Goal: Information Seeking & Learning: Learn about a topic

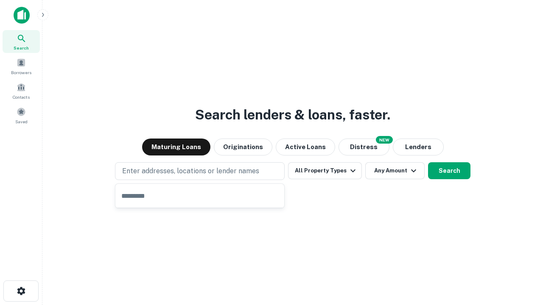
type input "**********"
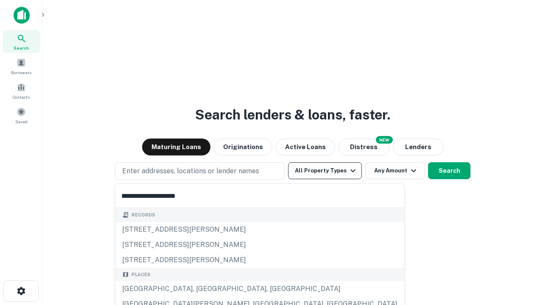
click at [325, 171] on button "All Property Types" at bounding box center [325, 170] width 74 height 17
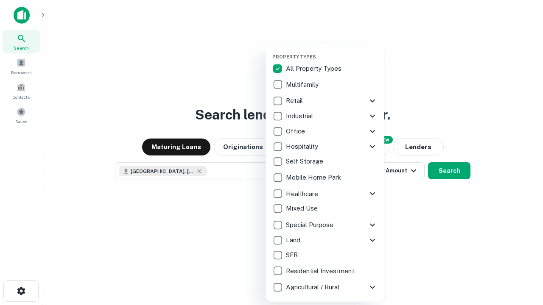
click at [332, 51] on button "button" at bounding box center [331, 51] width 119 height 0
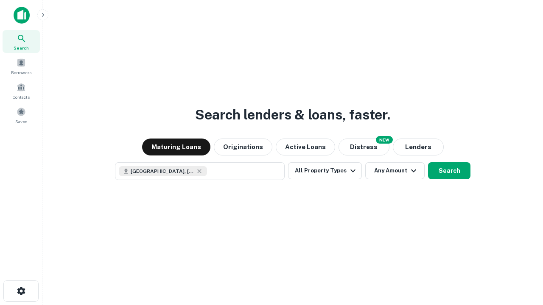
scroll to position [14, 0]
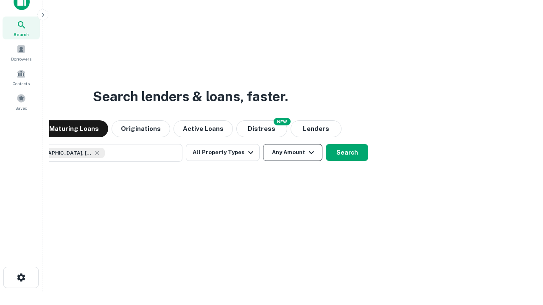
click at [263, 144] on button "Any Amount" at bounding box center [292, 152] width 59 height 17
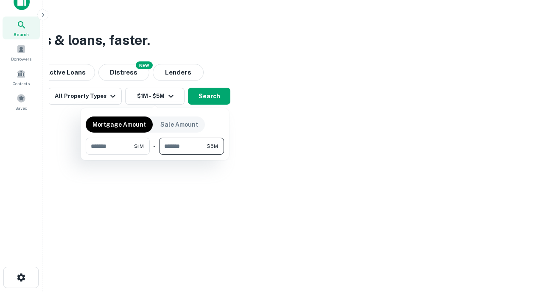
type input "*******"
click at [155, 155] on button "button" at bounding box center [155, 155] width 138 height 0
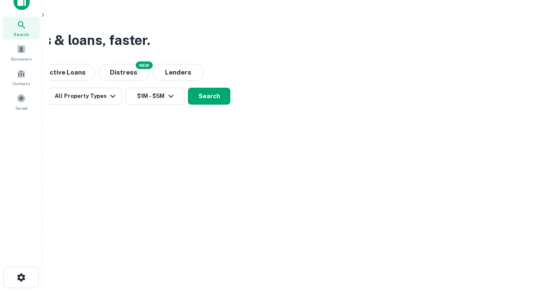
scroll to position [14, 0]
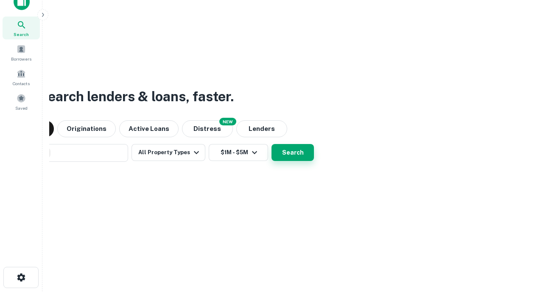
click at [271, 144] on button "Search" at bounding box center [292, 152] width 42 height 17
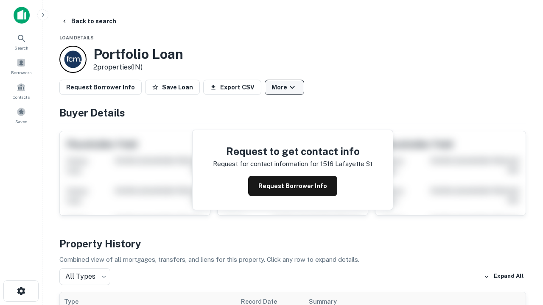
click at [284, 87] on button "More" at bounding box center [284, 87] width 39 height 15
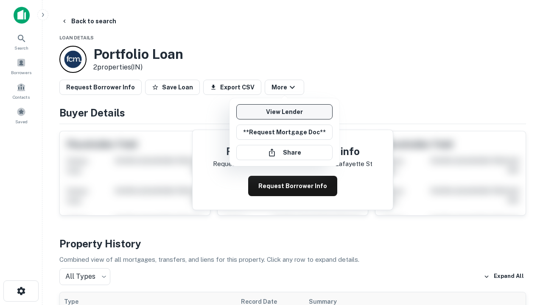
click at [284, 112] on link "View Lender" at bounding box center [284, 111] width 96 height 15
